Goal: Information Seeking & Learning: Learn about a topic

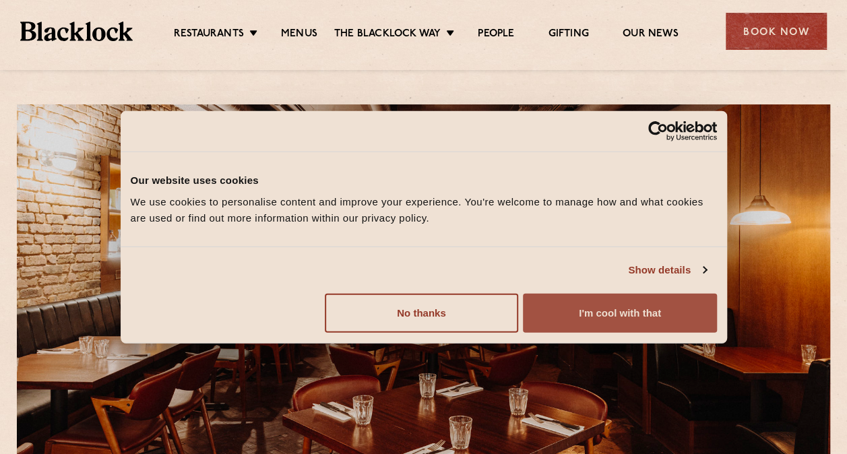
click at [604, 309] on button "I'm cool with that" at bounding box center [619, 312] width 193 height 39
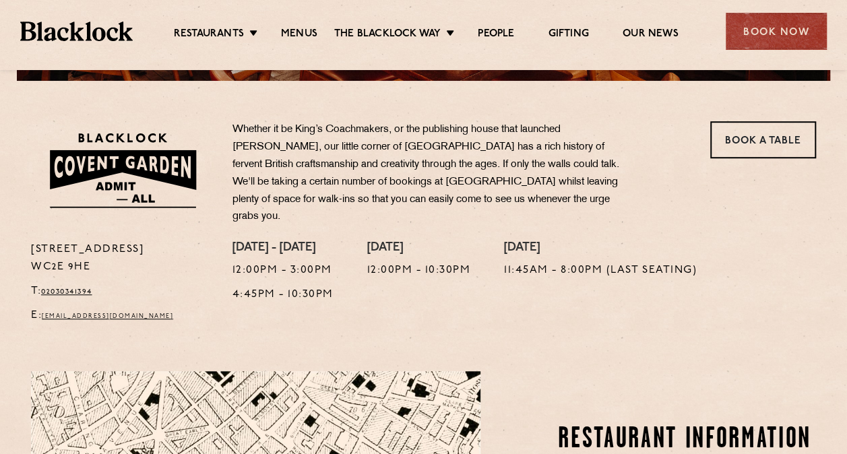
scroll to position [674, 0]
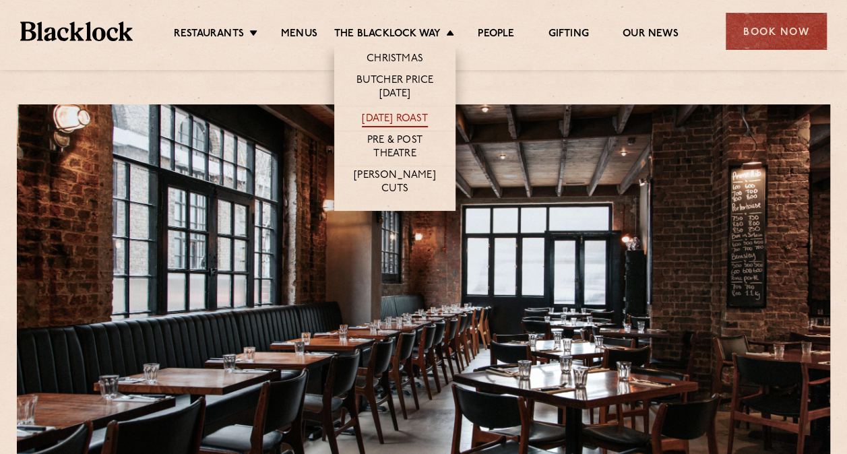
click at [373, 118] on link "[DATE] Roast" at bounding box center [394, 119] width 65 height 15
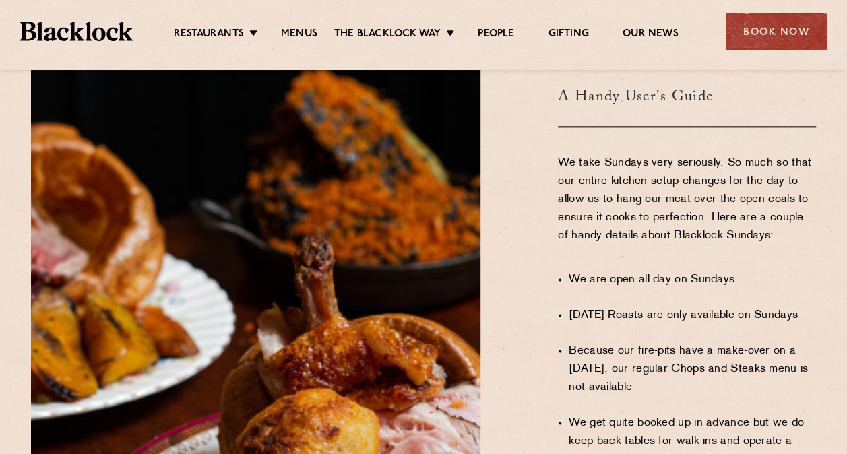
scroll to position [876, 0]
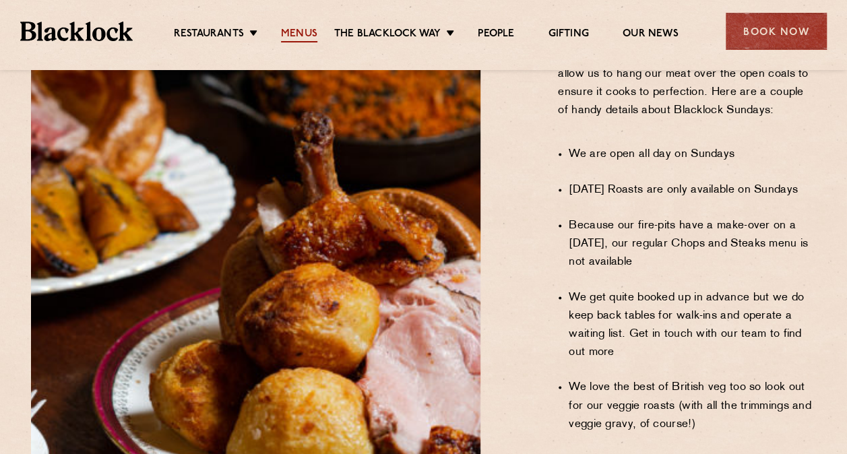
click at [297, 28] on link "Menus" at bounding box center [299, 35] width 36 height 15
